Goal: Navigation & Orientation: Find specific page/section

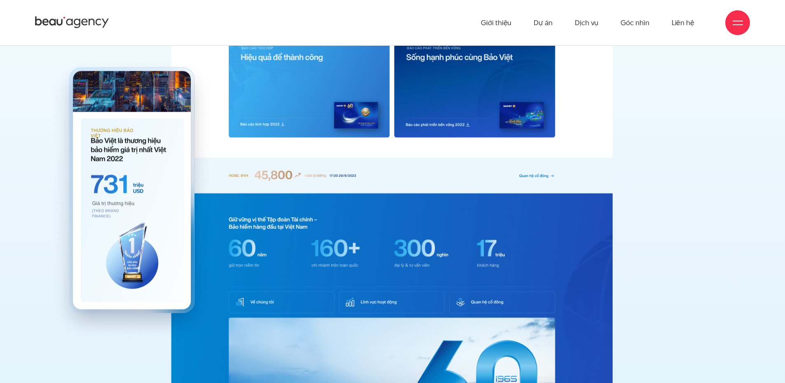
scroll to position [3692, 0]
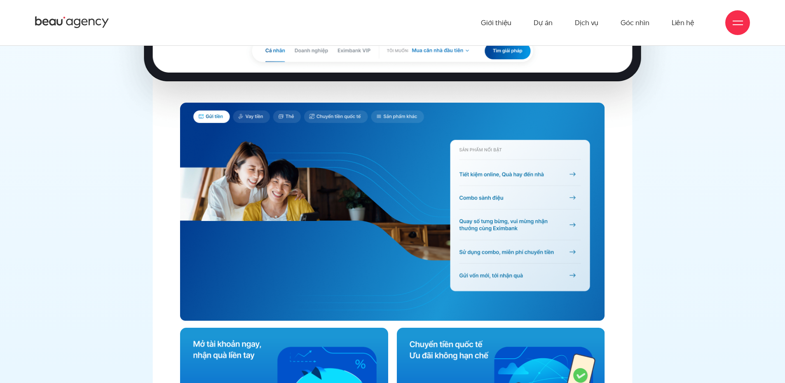
scroll to position [3263, 0]
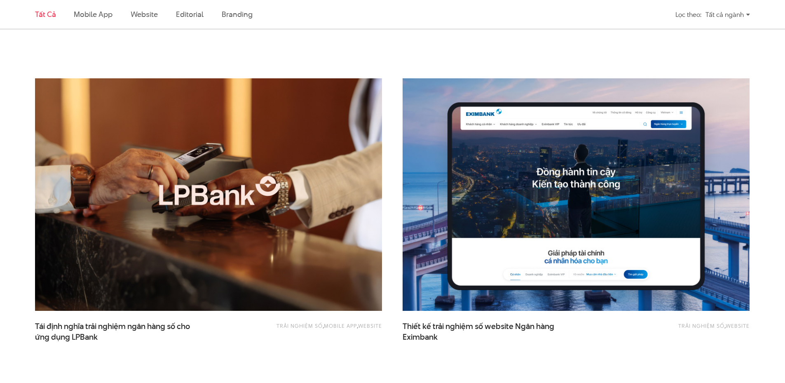
scroll to position [562, 0]
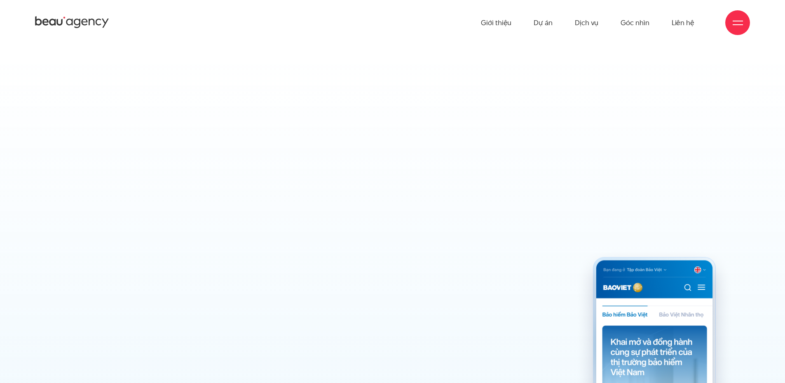
scroll to position [2924, 0]
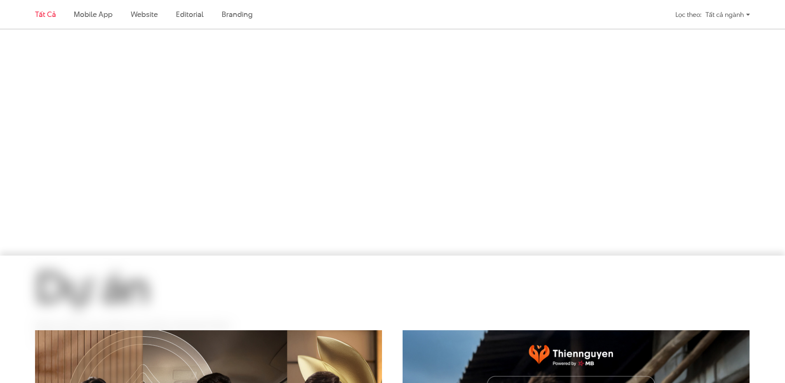
scroll to position [562, 0]
